Goal: Complete application form

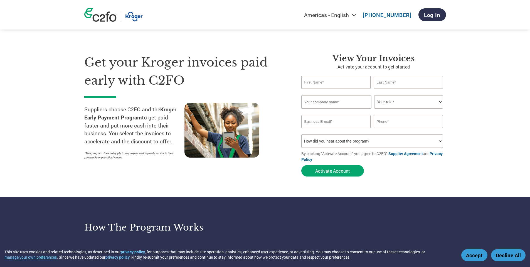
click at [478, 253] on button "Accept" at bounding box center [474, 255] width 26 height 12
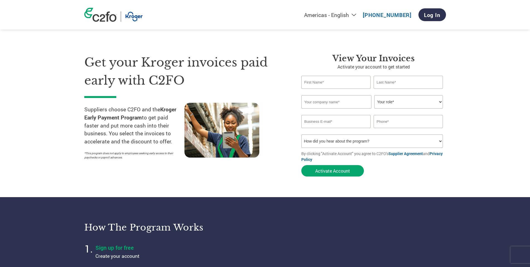
click at [322, 85] on input "text" at bounding box center [336, 82] width 70 height 13
type input "[PERSON_NAME]"
type input "Garden State Bulb"
select select "CFO"
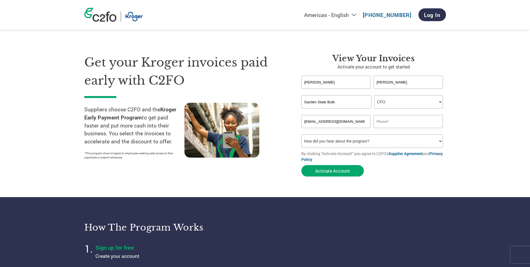
type input "[EMAIL_ADDRESS][DOMAIN_NAME]"
click at [385, 119] on input "text" at bounding box center [409, 121] width 70 height 13
click at [326, 169] on button "Activate Account" at bounding box center [332, 170] width 63 height 11
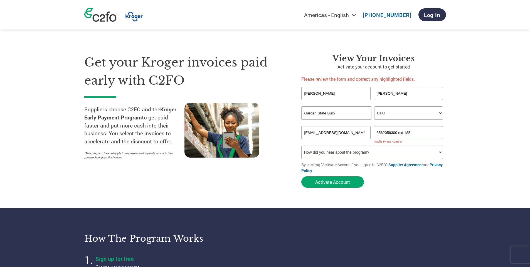
drag, startPoint x: 398, startPoint y: 133, endPoint x: 430, endPoint y: 136, distance: 32.1
click at [430, 136] on input "8562059300 ext 185" at bounding box center [409, 132] width 70 height 13
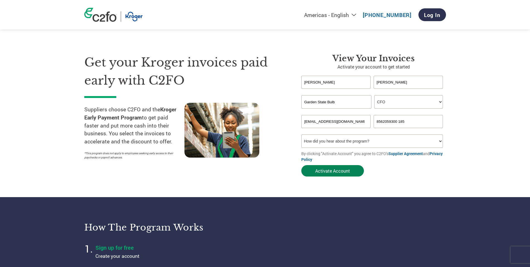
click at [336, 171] on button "Activate Account" at bounding box center [332, 170] width 63 height 11
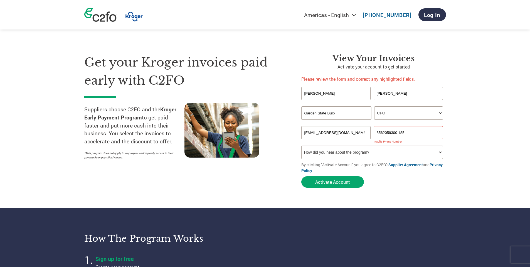
click at [411, 129] on input "8562059300 185" at bounding box center [409, 132] width 70 height 13
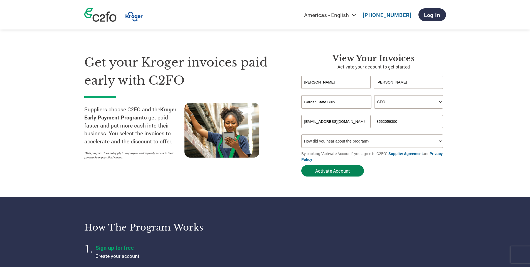
type input "8562059300"
drag, startPoint x: 337, startPoint y: 170, endPoint x: 331, endPoint y: 170, distance: 5.6
click at [337, 170] on button "Activate Account" at bounding box center [332, 170] width 63 height 11
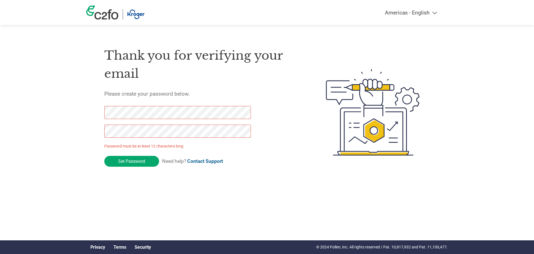
drag, startPoint x: 132, startPoint y: 158, endPoint x: 62, endPoint y: 113, distance: 83.1
click at [62, 113] on div "Americas - English Américas - Español Américas - Português Amériques - Français…" at bounding box center [267, 90] width 534 height 180
click at [92, 129] on div "Thank you for verifying your email Please create your password below. Password …" at bounding box center [267, 112] width 362 height 148
click at [134, 163] on input "Set Password" at bounding box center [131, 161] width 55 height 11
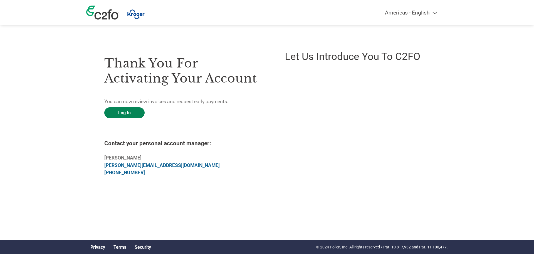
click at [125, 112] on link "Log In" at bounding box center [124, 112] width 40 height 11
